Goal: Task Accomplishment & Management: Complete application form

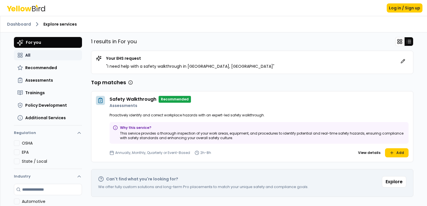
click at [42, 54] on button "All" at bounding box center [48, 55] width 68 height 10
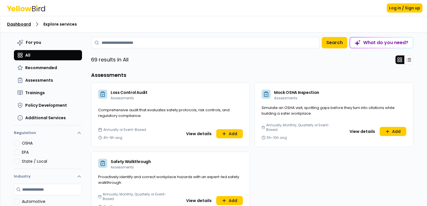
click at [21, 24] on link "Dashboard" at bounding box center [19, 24] width 24 height 6
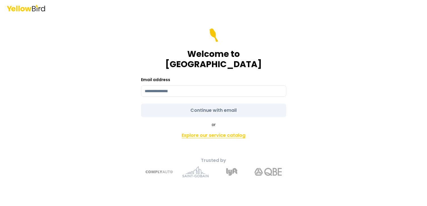
click at [202, 130] on link "Explore our service catalog" at bounding box center [214, 135] width 200 height 11
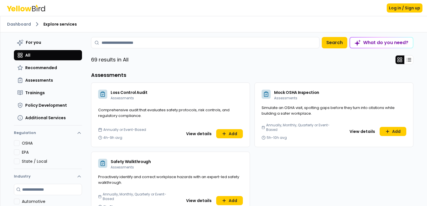
click at [218, 60] on div "69 results in All" at bounding box center [252, 59] width 323 height 9
click at [196, 134] on button "View details" at bounding box center [199, 133] width 32 height 9
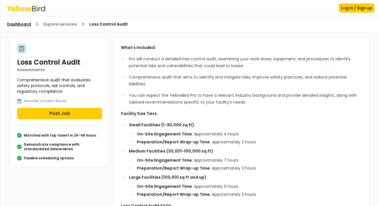
click at [16, 24] on link "Dashboard" at bounding box center [19, 24] width 24 height 6
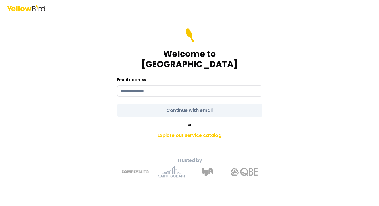
click at [187, 130] on link "Explore our service catalog" at bounding box center [190, 135] width 200 height 11
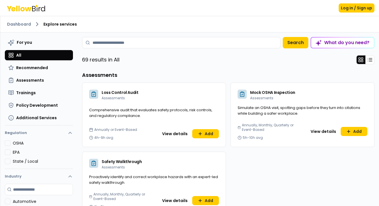
click at [239, 63] on div "69 results in All" at bounding box center [228, 59] width 293 height 9
click at [169, 135] on button "View details" at bounding box center [175, 133] width 32 height 9
click at [342, 40] on div "What do you need?" at bounding box center [342, 42] width 63 height 10
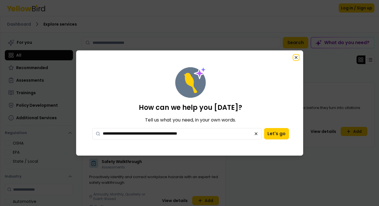
click at [297, 57] on icon "button" at bounding box center [296, 57] width 2 height 2
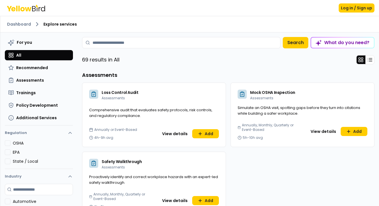
click at [329, 41] on div "What do you need?" at bounding box center [342, 42] width 63 height 10
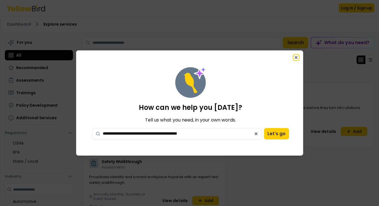
click at [298, 58] on icon "button" at bounding box center [296, 57] width 5 height 5
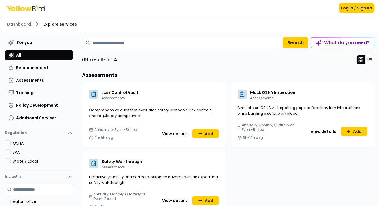
click at [334, 43] on div "What do you need?" at bounding box center [342, 42] width 63 height 10
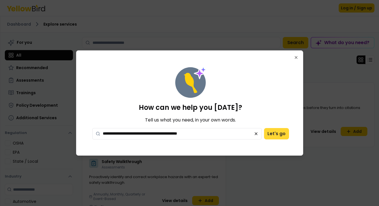
click at [270, 137] on button "Let's go" at bounding box center [276, 133] width 25 height 11
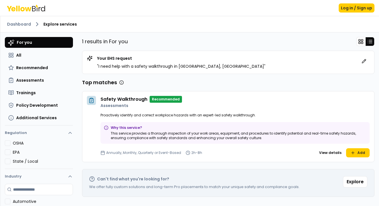
click at [12, 42] on icon at bounding box center [10, 42] width 5 height 5
click at [18, 26] on link "Dashboard" at bounding box center [19, 24] width 24 height 6
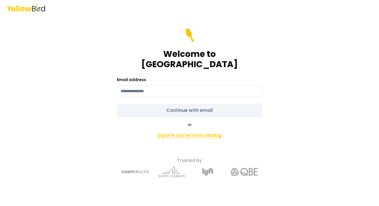
click at [193, 133] on link "Explore our service catalog" at bounding box center [190, 135] width 200 height 11
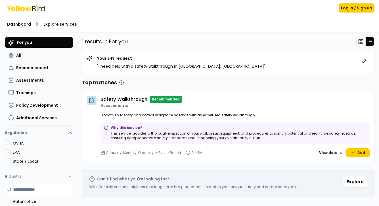
click at [18, 25] on link "Dashboard" at bounding box center [19, 24] width 24 height 6
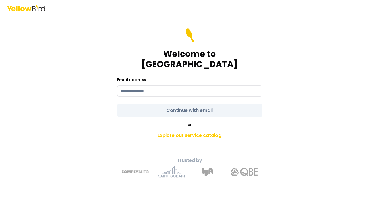
click at [186, 132] on link "Explore our service catalog" at bounding box center [190, 135] width 200 height 11
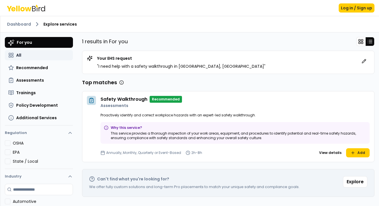
click at [29, 55] on button "All" at bounding box center [39, 55] width 68 height 10
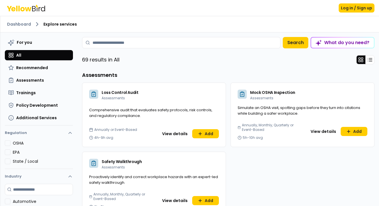
click at [337, 44] on div "What do you need?" at bounding box center [342, 42] width 63 height 10
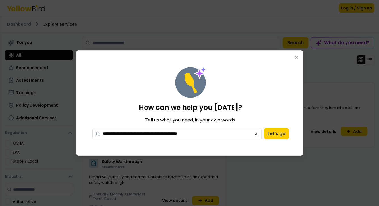
drag, startPoint x: 220, startPoint y: 133, endPoint x: 90, endPoint y: 132, distance: 130.1
click at [90, 132] on div "**********" at bounding box center [190, 102] width 215 height 91
type textarea "*"
type textarea "**********"
click at [269, 132] on button "Let's go" at bounding box center [276, 133] width 25 height 11
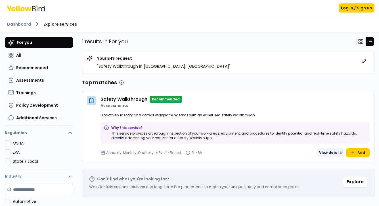
click at [333, 151] on button "View details" at bounding box center [330, 152] width 27 height 9
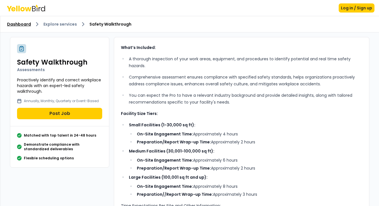
click at [24, 23] on link "Dashboard" at bounding box center [19, 24] width 24 height 6
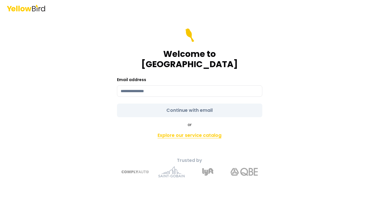
click at [179, 130] on link "Explore our service catalog" at bounding box center [190, 135] width 200 height 11
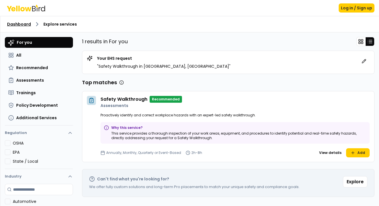
click at [17, 21] on link "Dashboard" at bounding box center [19, 24] width 24 height 6
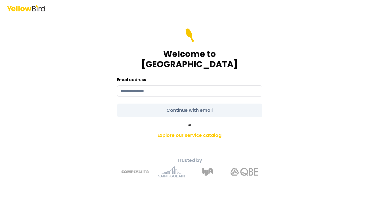
click at [179, 135] on link "Explore our service catalog" at bounding box center [190, 135] width 200 height 11
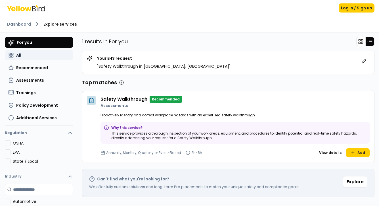
click at [27, 54] on button "All" at bounding box center [39, 55] width 68 height 10
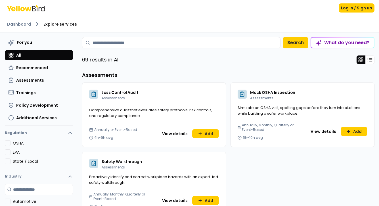
click at [336, 42] on div "What do you need?" at bounding box center [342, 42] width 63 height 10
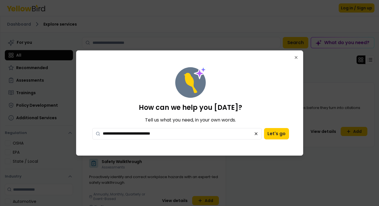
drag, startPoint x: 255, startPoint y: 134, endPoint x: 249, endPoint y: 136, distance: 6.8
click at [255, 134] on icon at bounding box center [256, 133] width 5 height 5
click at [296, 57] on icon "button" at bounding box center [296, 57] width 5 height 5
